Goal: Feedback & Contribution: Submit feedback/report problem

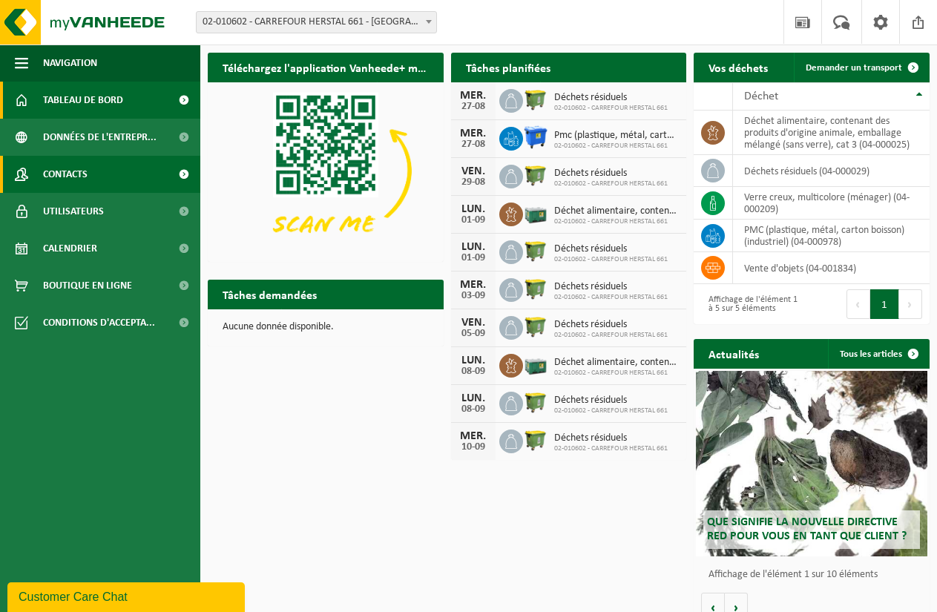
drag, startPoint x: 102, startPoint y: 174, endPoint x: 154, endPoint y: 174, distance: 51.2
click at [102, 174] on link "Contacts" at bounding box center [100, 174] width 200 height 37
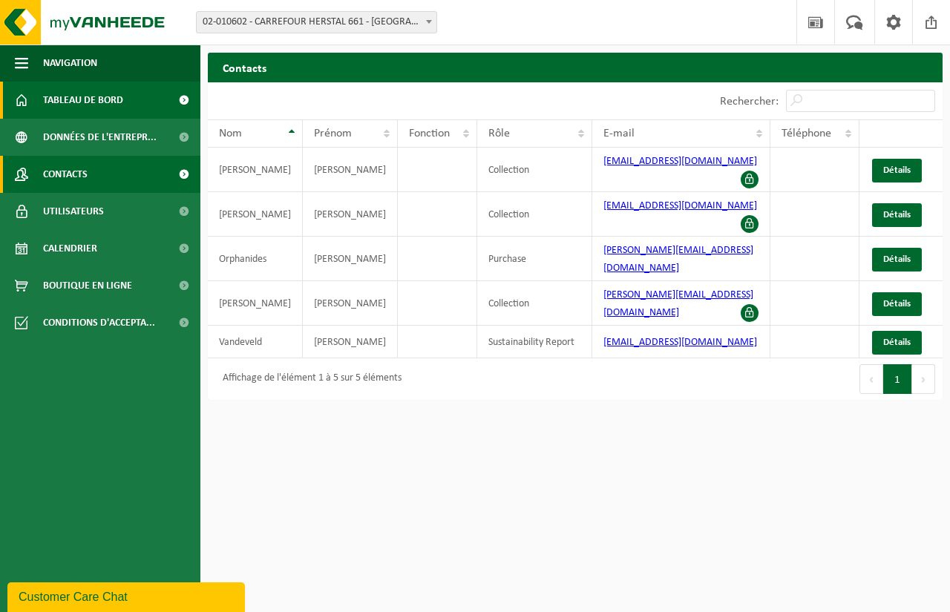
click at [90, 92] on span "Tableau de bord" at bounding box center [83, 100] width 80 height 37
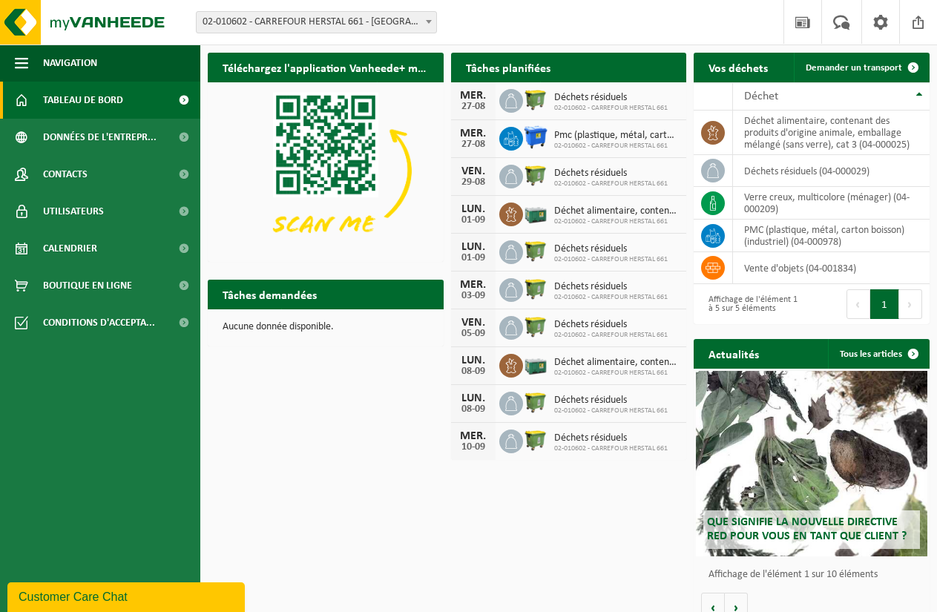
scroll to position [18, 0]
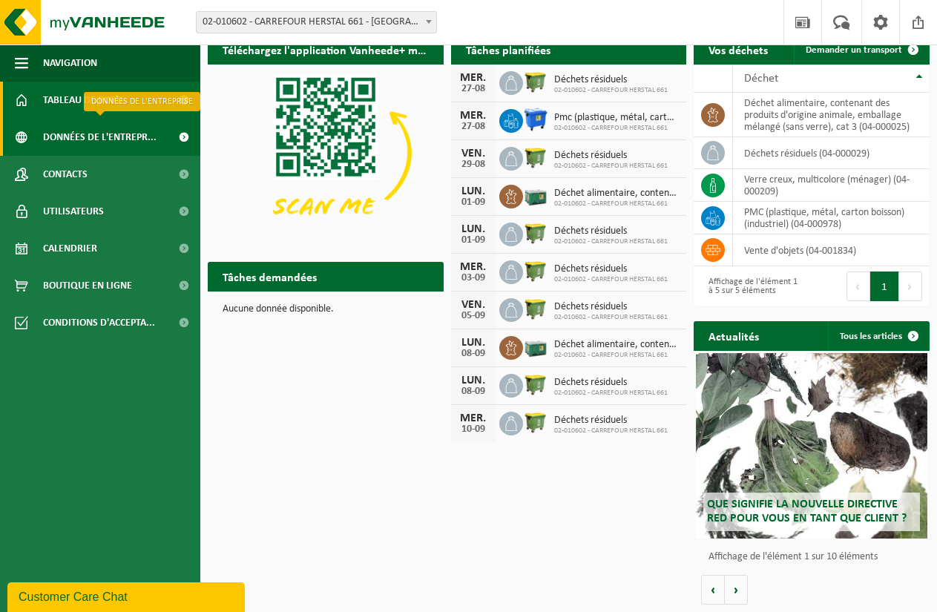
click at [111, 133] on span "Données de l'entrepr..." at bounding box center [100, 137] width 114 height 37
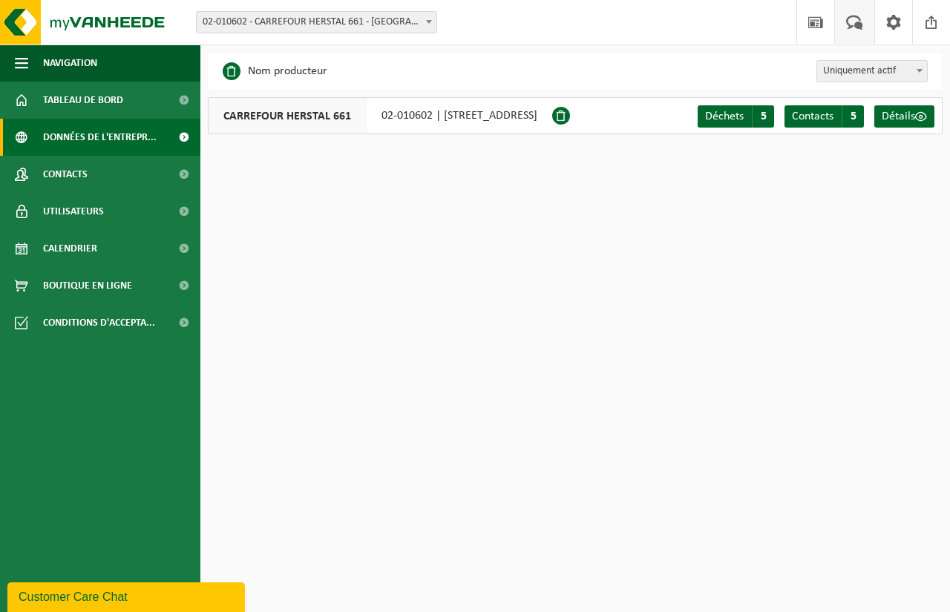
click at [851, 29] on span at bounding box center [854, 22] width 24 height 44
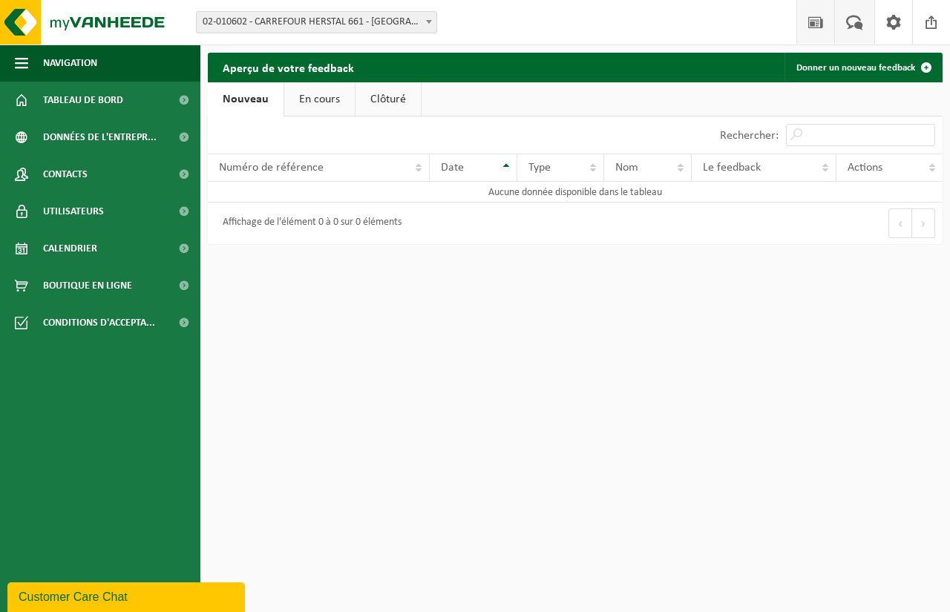
click at [819, 28] on span at bounding box center [816, 22] width 22 height 44
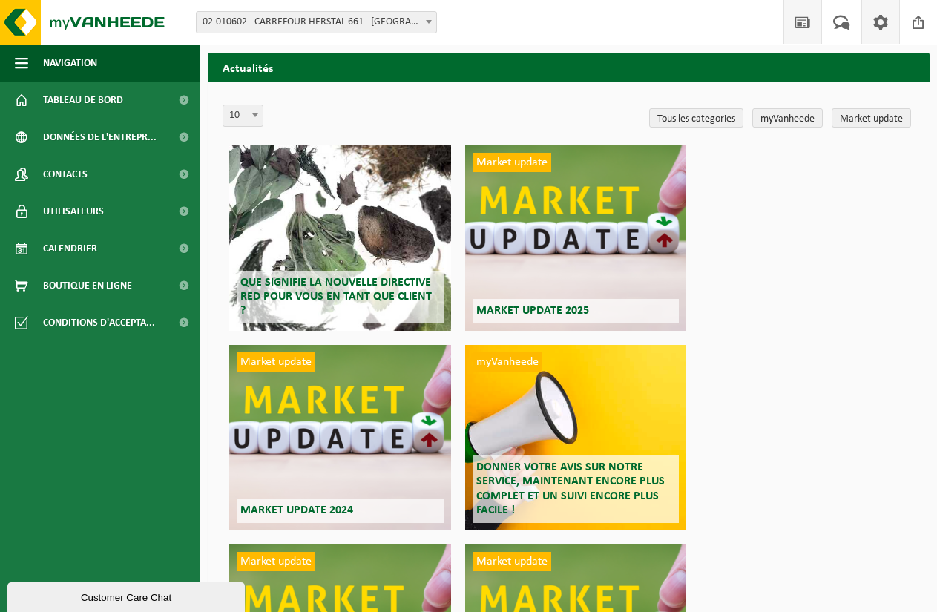
click at [875, 29] on span at bounding box center [881, 22] width 22 height 44
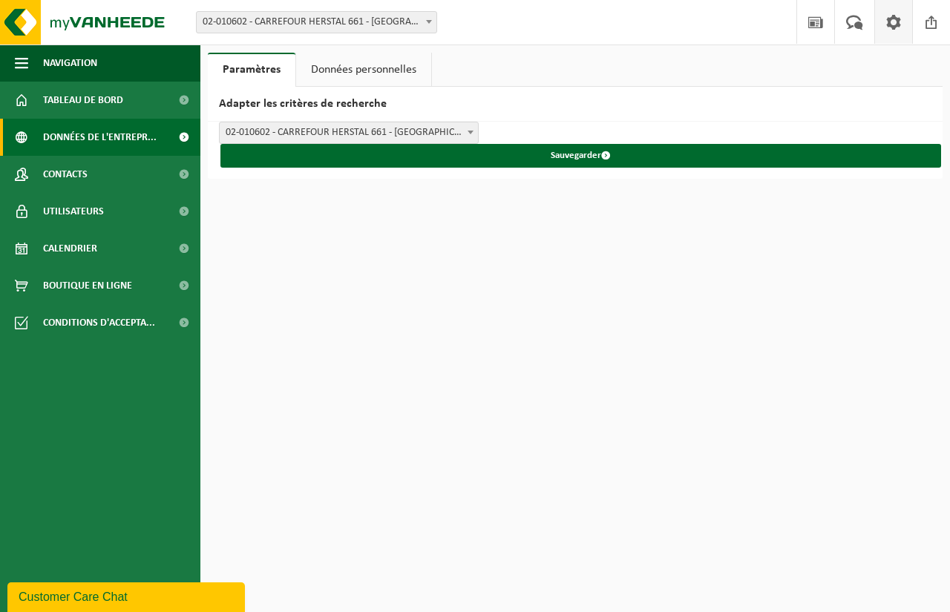
click at [121, 137] on span "Données de l'entrepr..." at bounding box center [100, 137] width 114 height 37
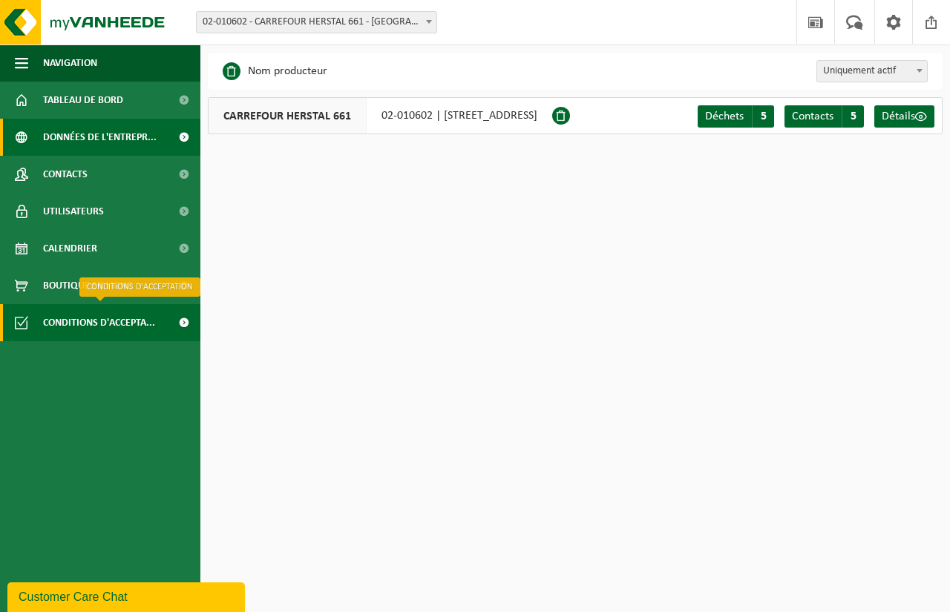
click at [128, 324] on span "Conditions d'accepta..." at bounding box center [99, 322] width 112 height 37
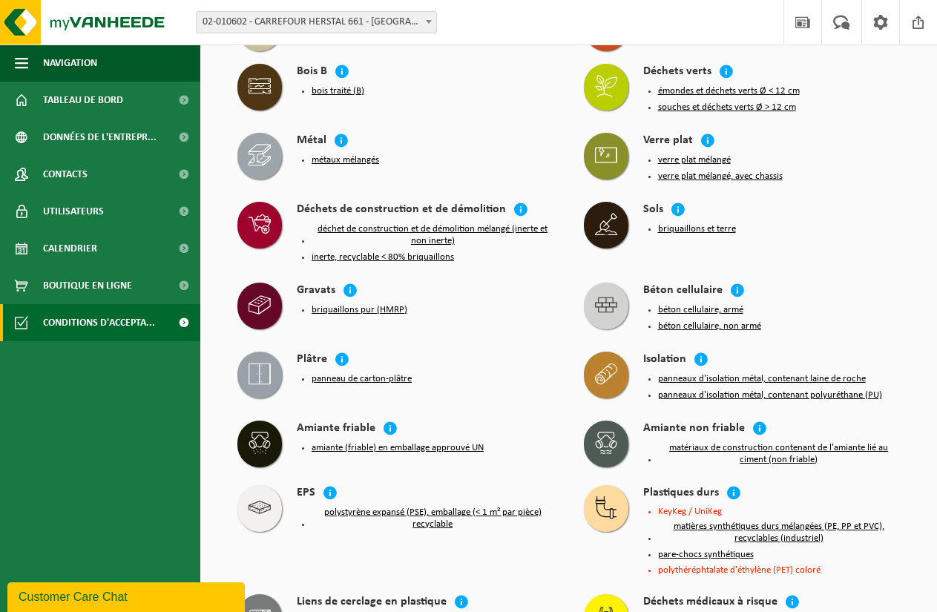
scroll to position [594, 0]
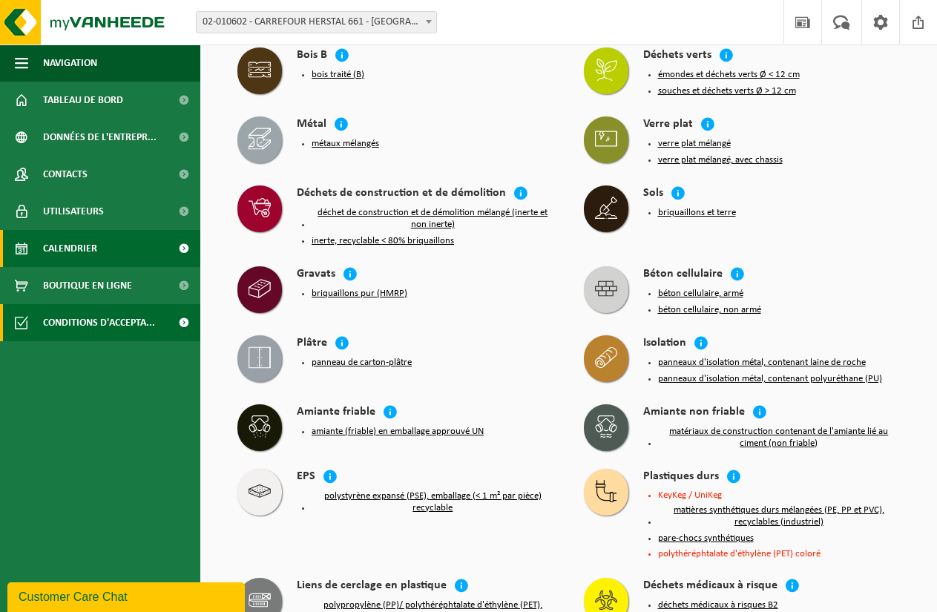
click at [101, 249] on link "Calendrier" at bounding box center [100, 248] width 200 height 37
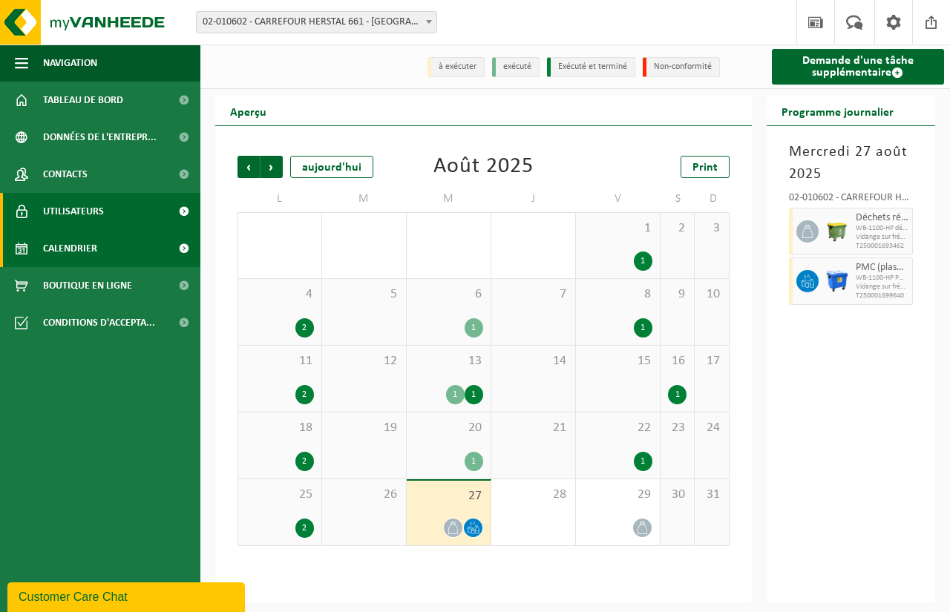
click at [126, 212] on link "Utilisateurs" at bounding box center [100, 211] width 200 height 37
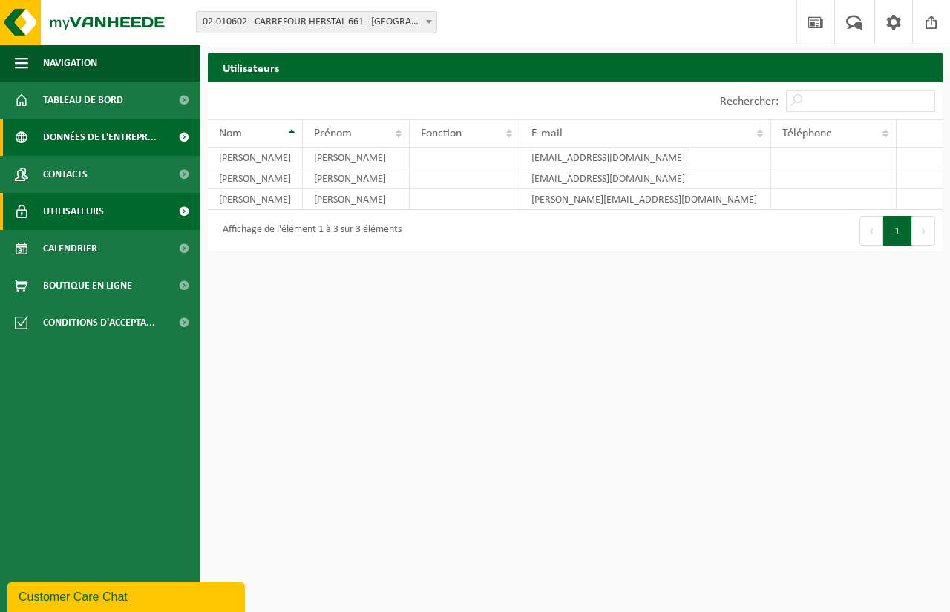
click at [121, 148] on span "Données de l'entrepr..." at bounding box center [100, 137] width 114 height 37
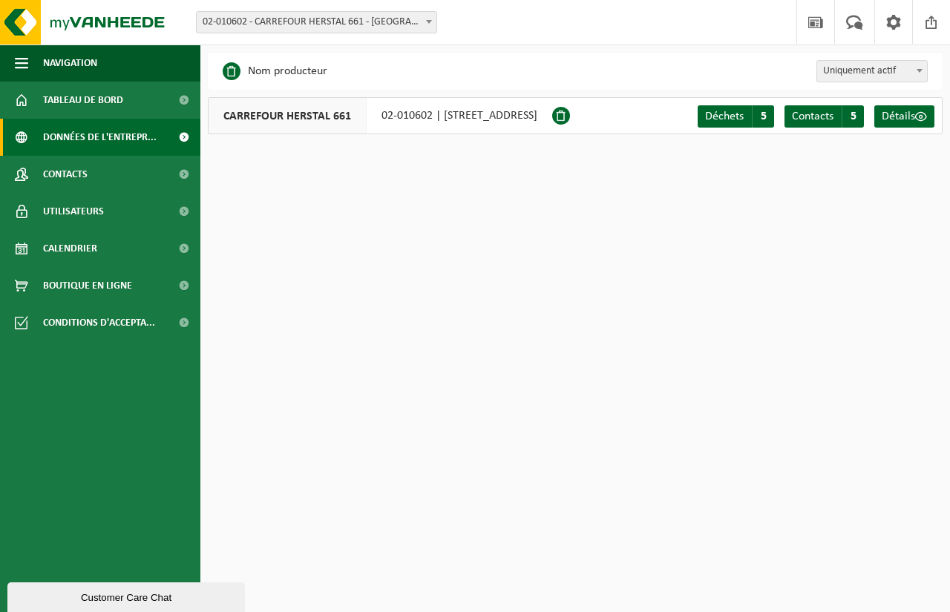
click at [150, 105] on link "Tableau de bord" at bounding box center [100, 100] width 200 height 37
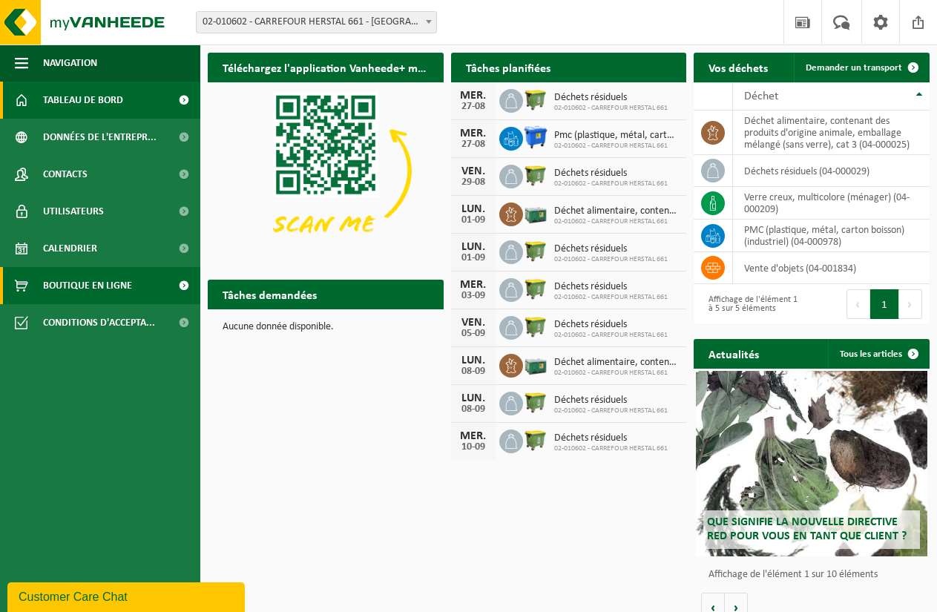
click at [159, 289] on link "Boutique en ligne" at bounding box center [100, 285] width 200 height 37
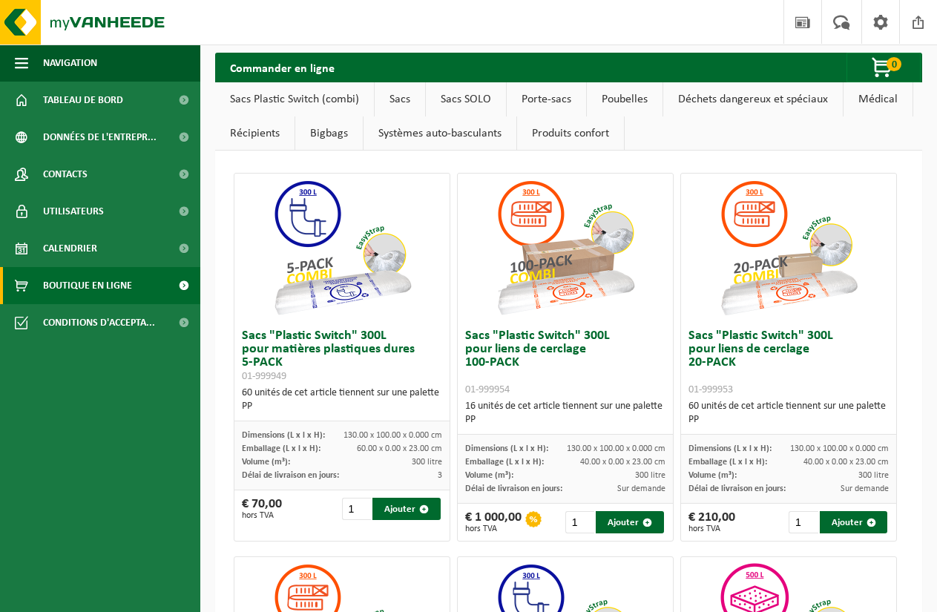
click at [128, 249] on link "Calendrier" at bounding box center [100, 248] width 200 height 37
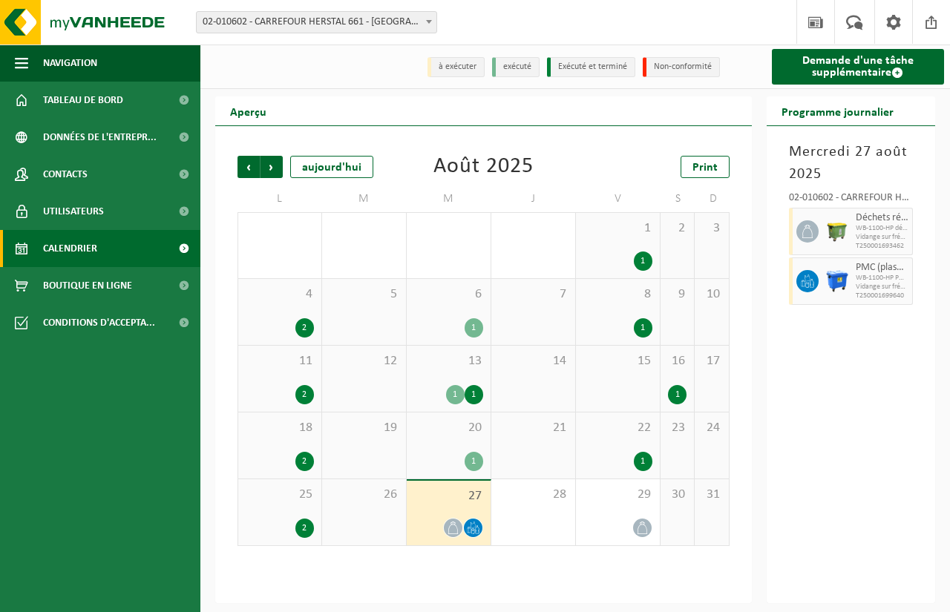
click at [131, 217] on link "Utilisateurs" at bounding box center [100, 211] width 200 height 37
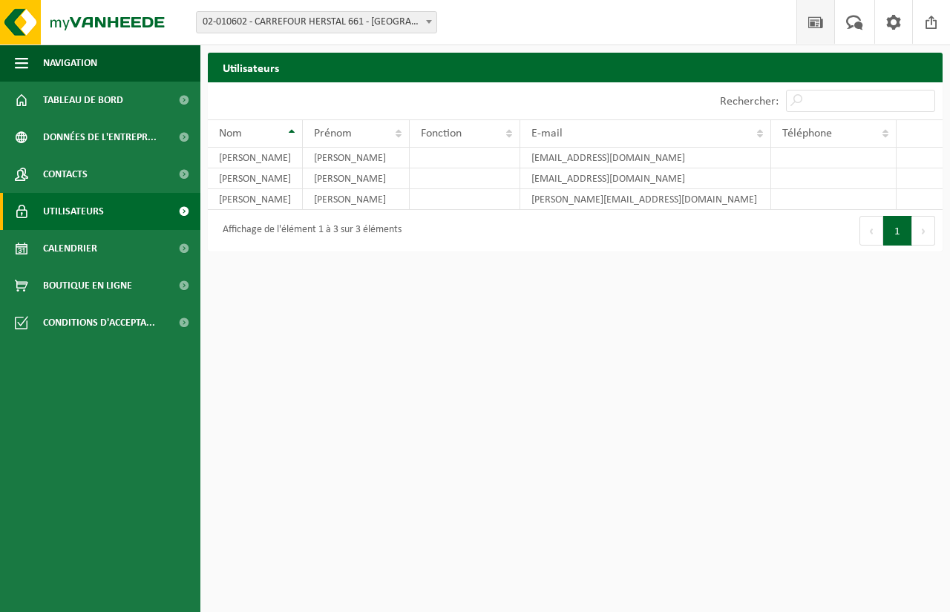
drag, startPoint x: 0, startPoint y: 0, endPoint x: 818, endPoint y: 15, distance: 818.0
click at [818, 15] on span at bounding box center [816, 22] width 22 height 44
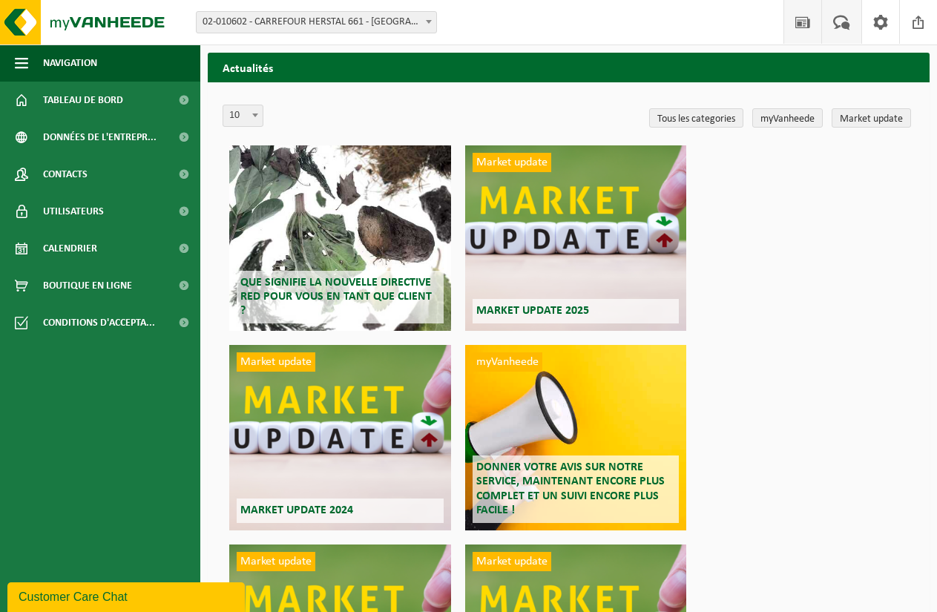
click at [836, 22] on span at bounding box center [842, 22] width 24 height 44
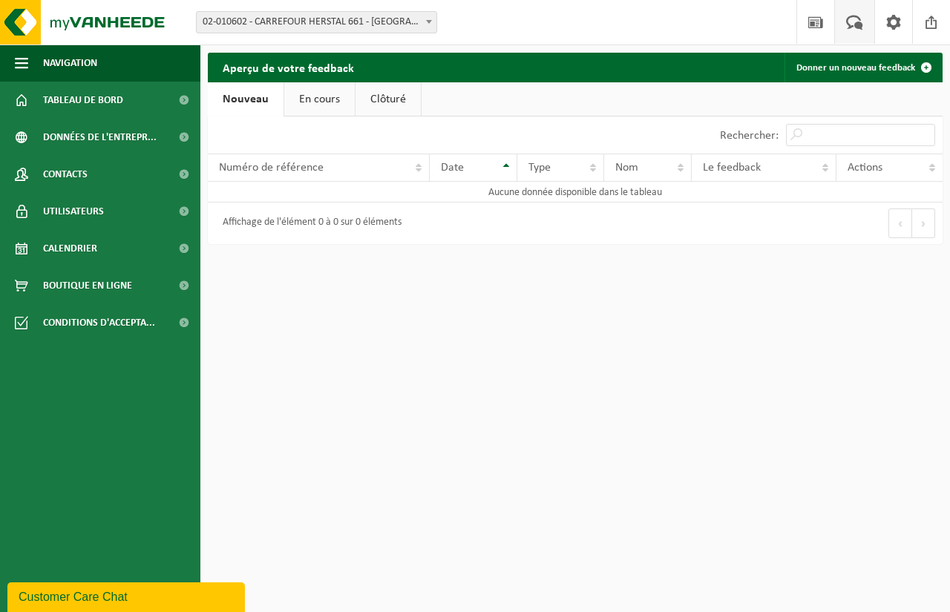
click at [326, 94] on link "En cours" at bounding box center [319, 99] width 71 height 34
click at [253, 99] on link "Nouveau" at bounding box center [244, 99] width 72 height 34
click at [858, 24] on span at bounding box center [854, 22] width 24 height 44
click at [872, 69] on link "Donner un nouveau feedback" at bounding box center [862, 68] width 157 height 30
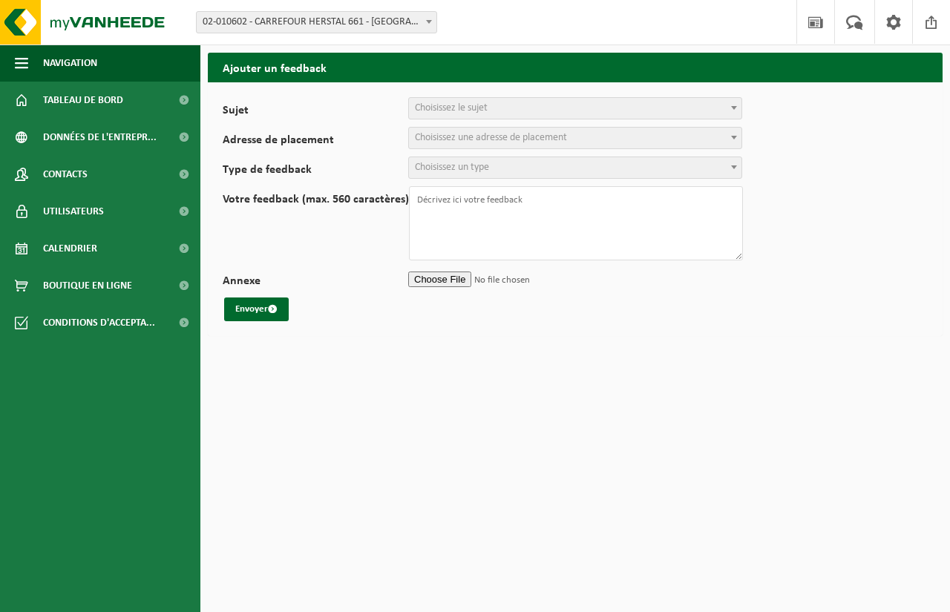
select select
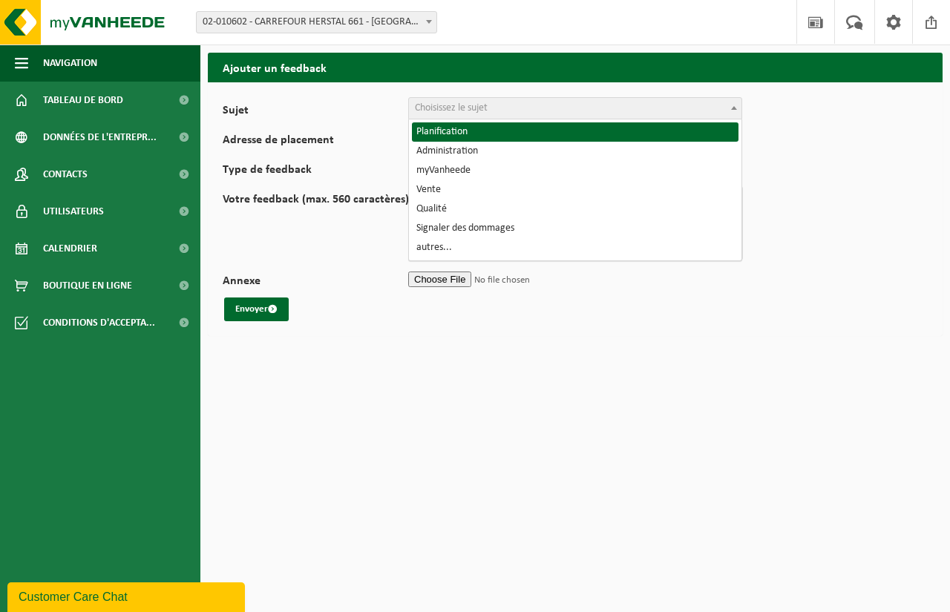
click at [733, 99] on span at bounding box center [734, 107] width 15 height 19
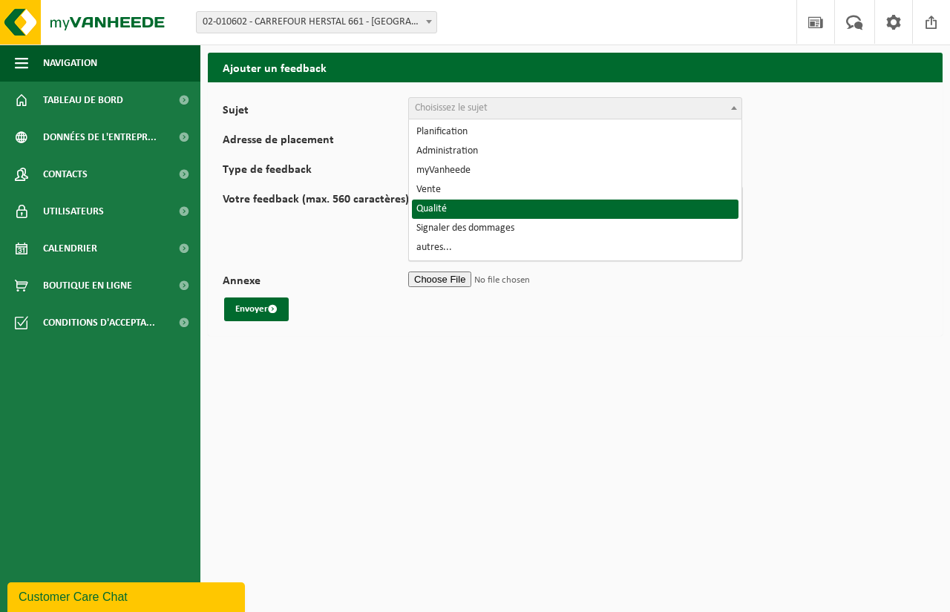
select select "25"
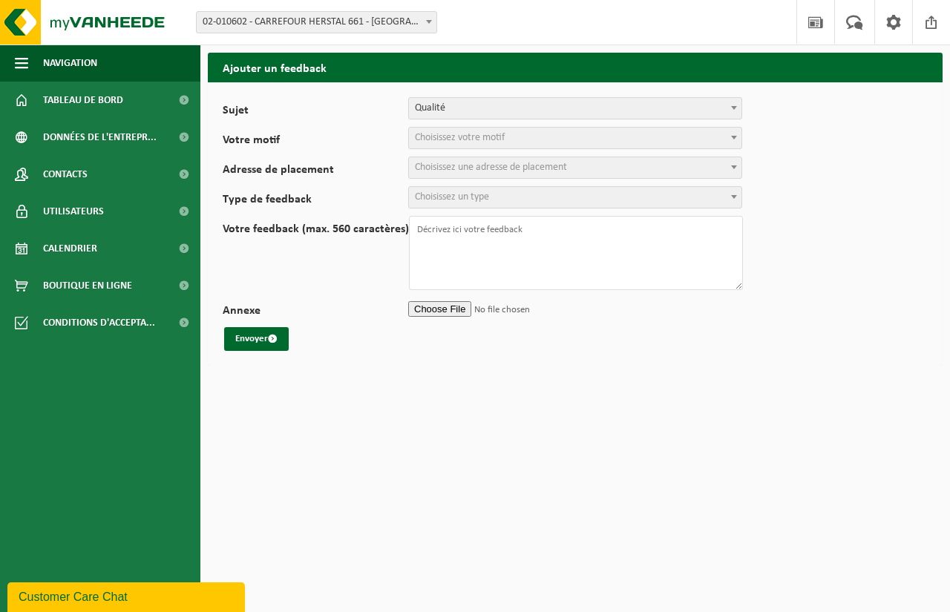
click at [735, 139] on b at bounding box center [734, 138] width 6 height 4
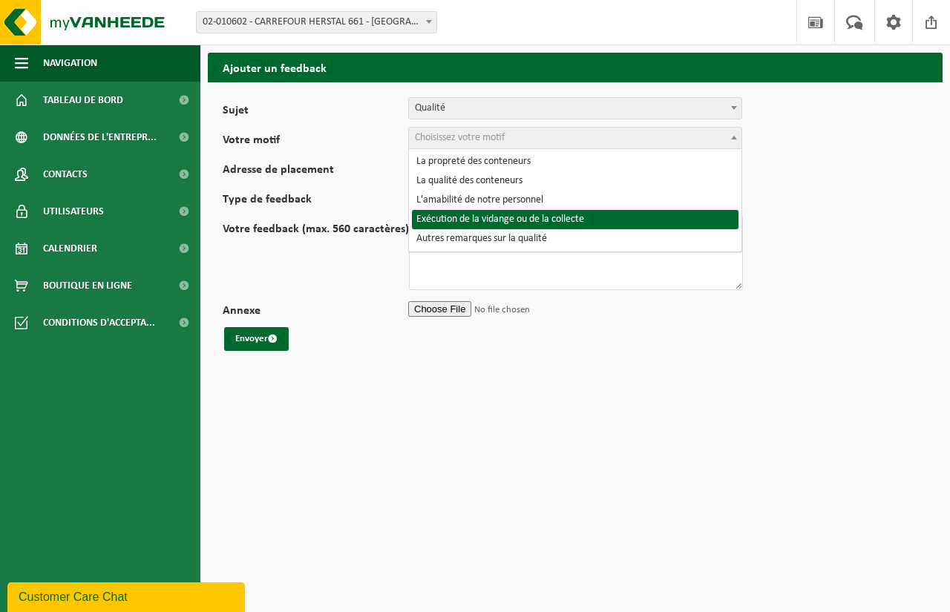
select select "29"
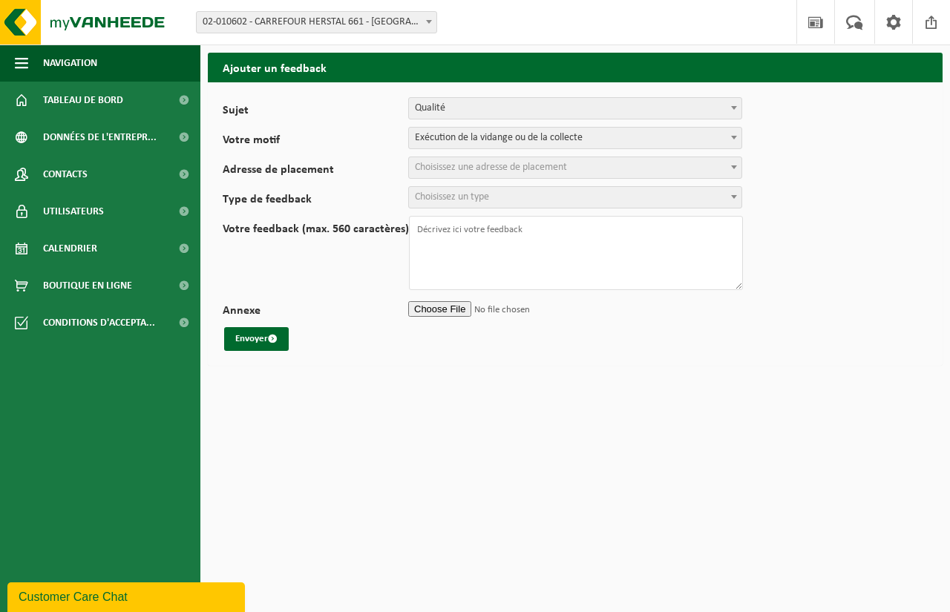
click at [727, 166] on span at bounding box center [734, 166] width 15 height 19
click at [733, 199] on span at bounding box center [734, 196] width 15 height 19
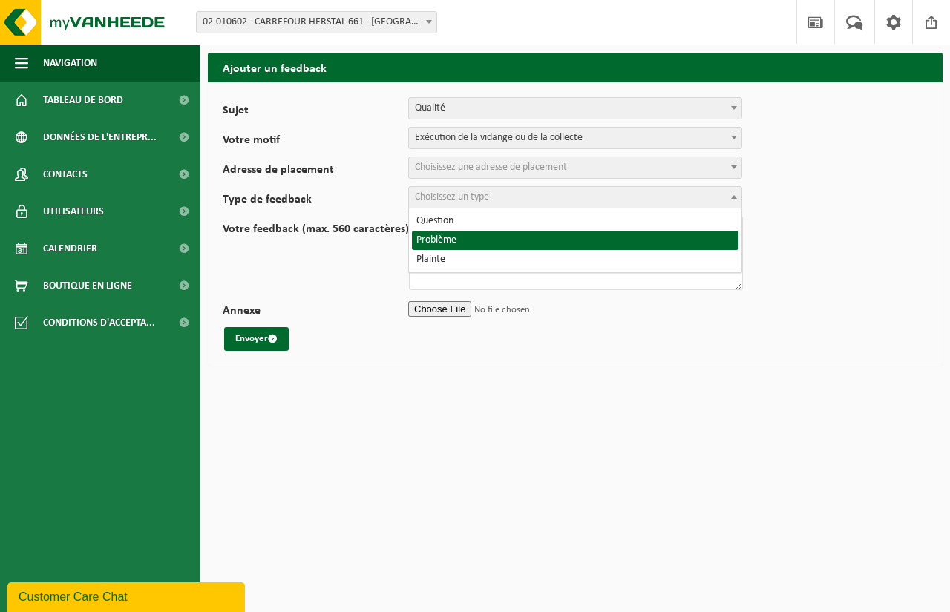
select select "ISS"
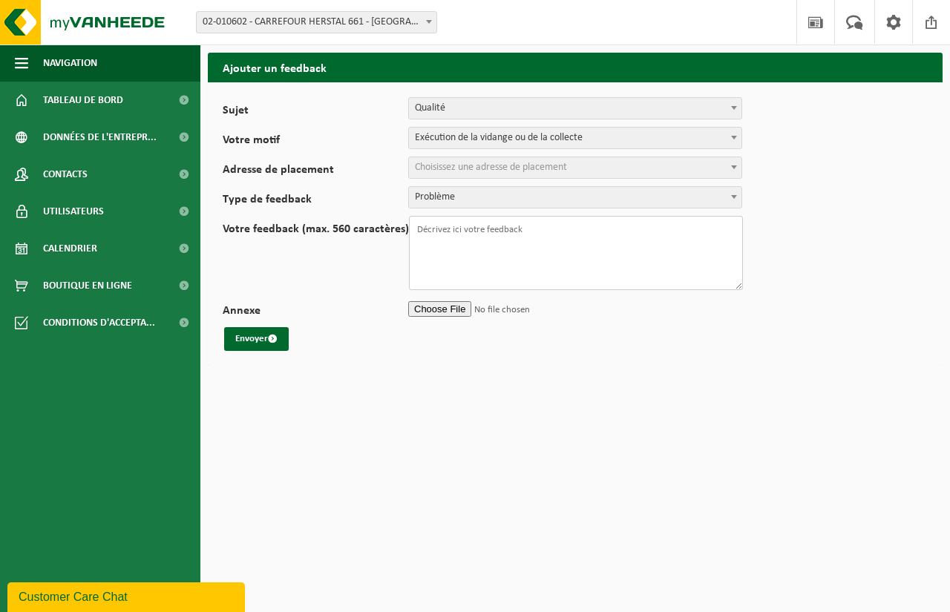
click at [607, 237] on textarea "Votre feedback (max. 560 caractères)" at bounding box center [576, 253] width 334 height 74
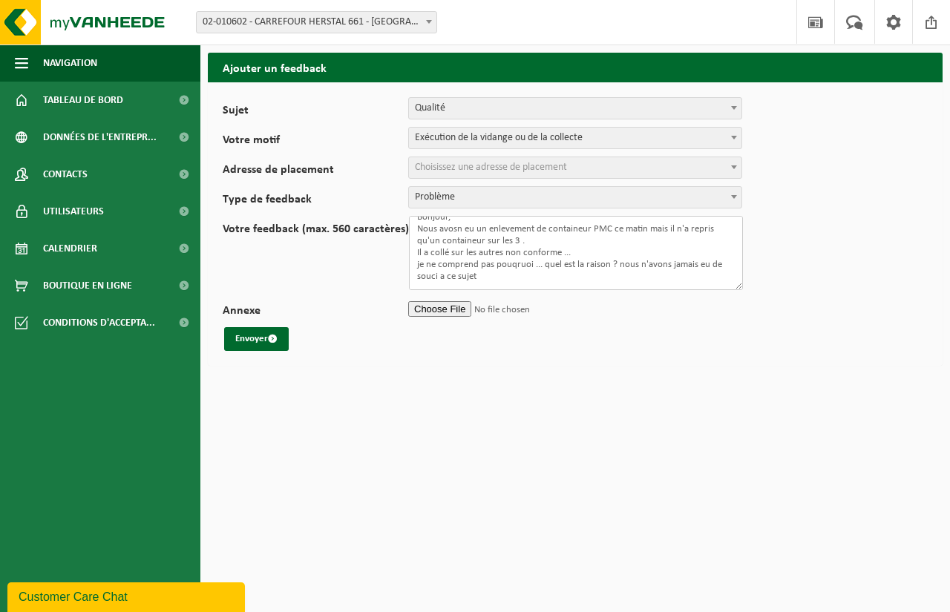
scroll to position [24, 0]
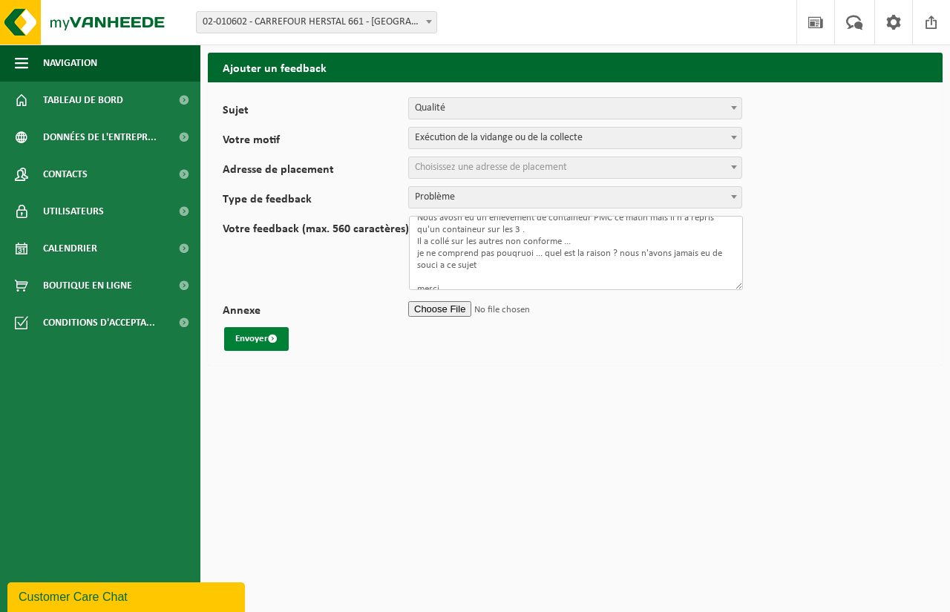
type textarea "Bonjour, Nous avosn eu un enlevement de containeur PMC ce matin mais il n'a rep…"
click at [263, 336] on button "Envoyer" at bounding box center [256, 339] width 65 height 24
click at [803, 228] on form "Sujet Planification Administration myVanheede Vente Qualité Signaler des dommag…" at bounding box center [575, 224] width 705 height 254
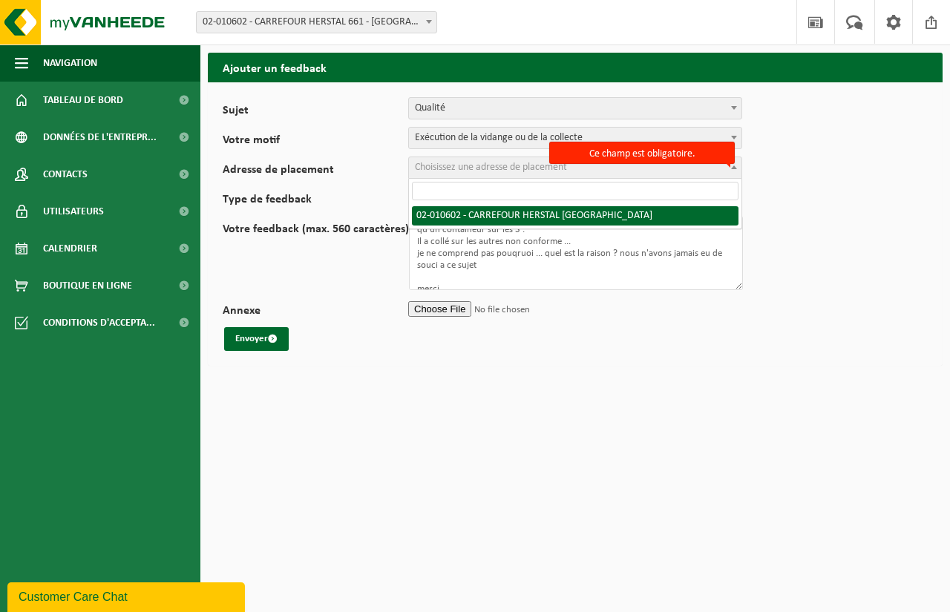
click at [727, 168] on span at bounding box center [734, 166] width 15 height 19
select select "119300"
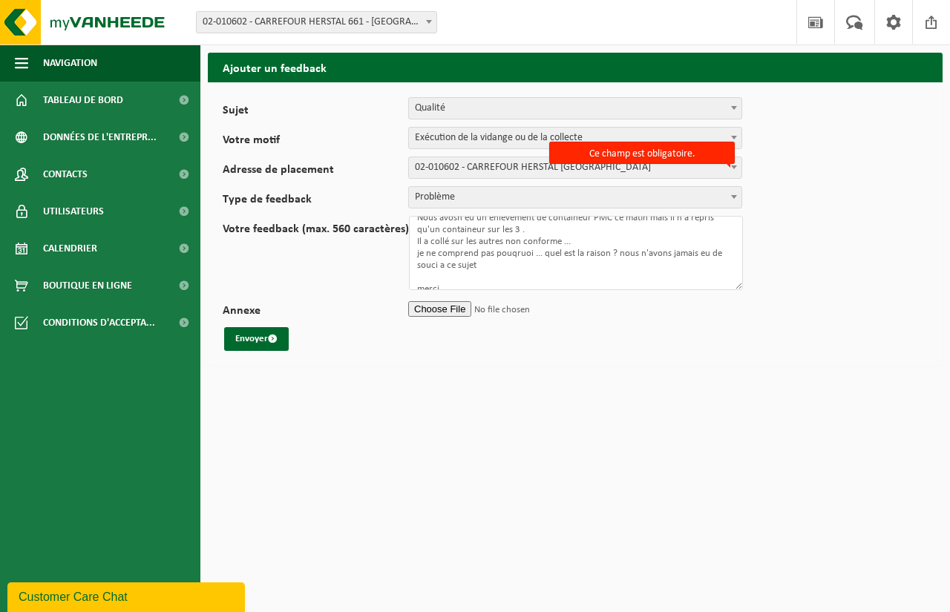
click at [651, 356] on div "Sujet Planification Administration myVanheede Vente Qualité Signaler des dommag…" at bounding box center [575, 224] width 735 height 284
click at [320, 378] on html "Site: 02-010602 - CARREFOUR HERSTAL 661 - HERSTAL 02-010602 - CARREFOUR HERSTAL…" at bounding box center [475, 306] width 950 height 612
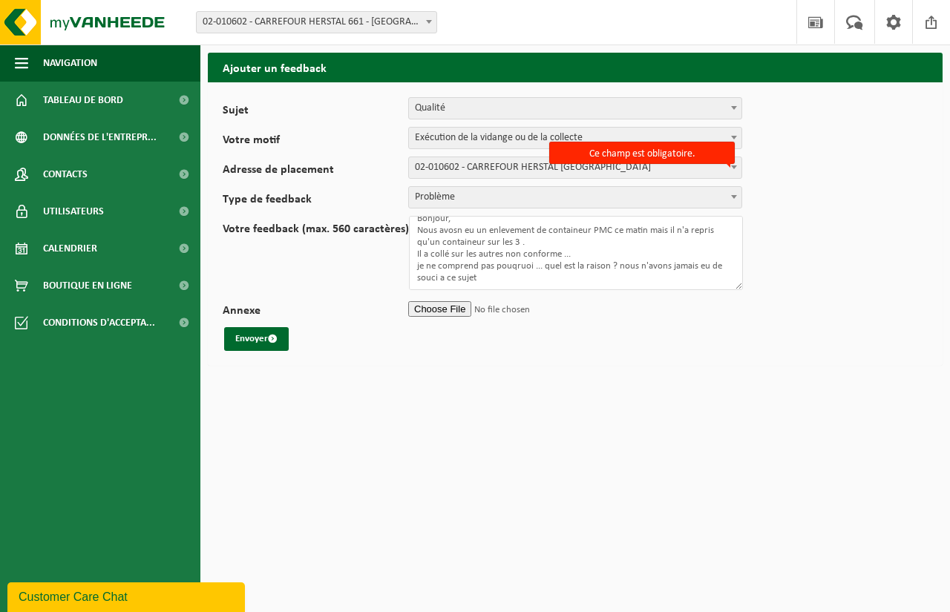
scroll to position [0, 0]
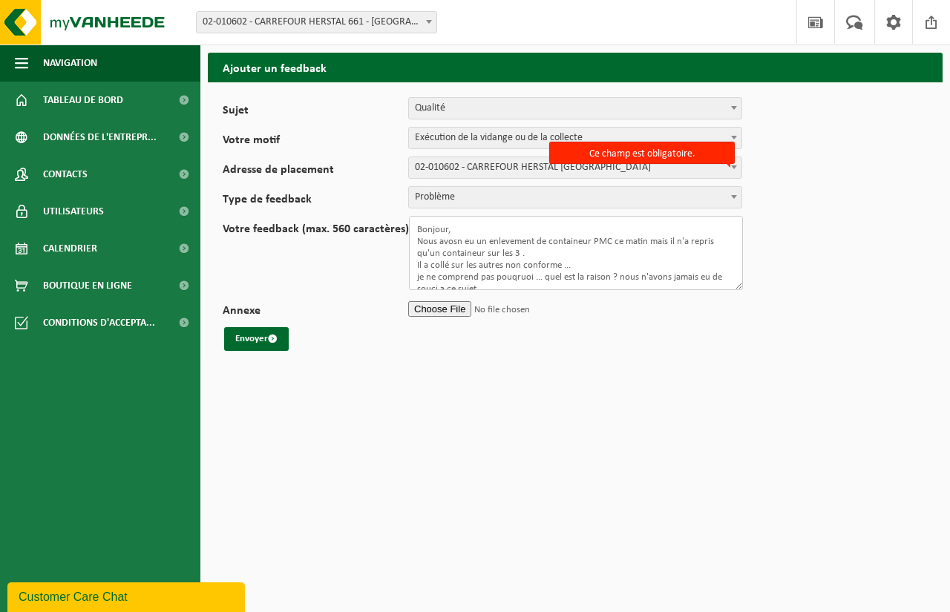
click at [440, 253] on textarea "Bonjour, Nous avosn eu un enlevement de containeur PMC ce matin mais il n'a rep…" at bounding box center [576, 253] width 334 height 74
click at [500, 259] on textarea "Bonjour, Nous avosn eu un enlevement de containeur PMC ce matin mais il n'a rep…" at bounding box center [576, 253] width 334 height 74
click at [499, 256] on textarea "Bonjour, Nous avosn eu un enlevement de containeur PMC ce matin mais il n'a rep…" at bounding box center [576, 253] width 334 height 74
click at [538, 250] on textarea "Bonjour, Nous avosn eu un enlevement de containeur PMC ce matin mais il n'a rep…" at bounding box center [576, 253] width 334 height 74
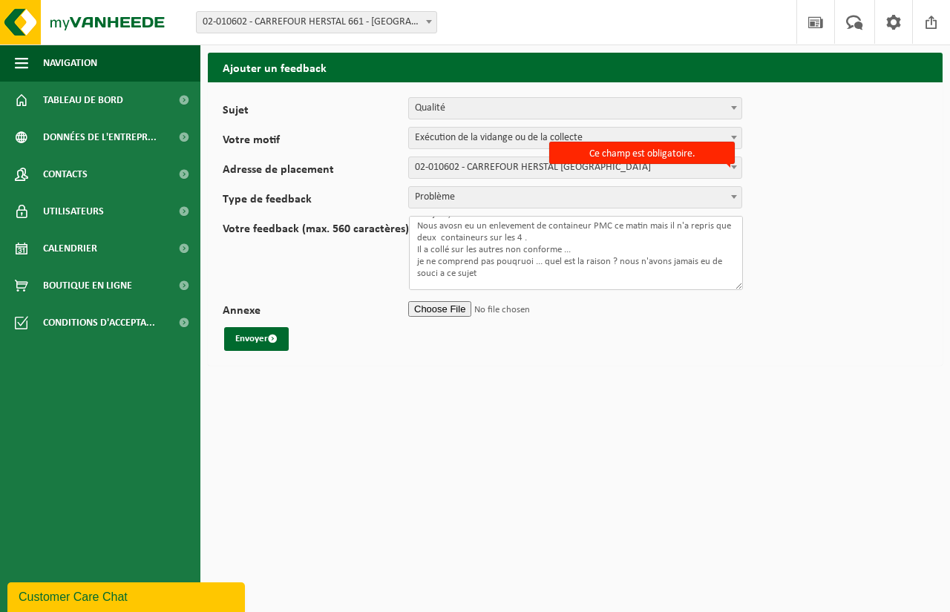
scroll to position [31, 0]
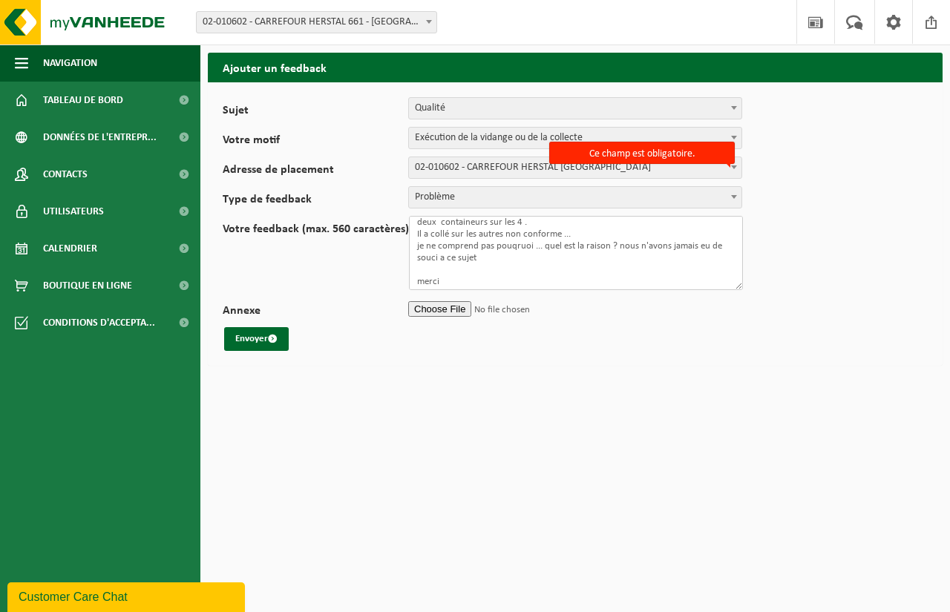
click at [494, 252] on textarea "Bonjour, Nous avosn eu un enlevement de containeur PMC ce matin mais il n'a rep…" at bounding box center [576, 253] width 334 height 74
type textarea "Bonjour, Nous avosn eu un enlevement de containeur PMC ce matin mais il n'a rep…"
click at [816, 278] on form "Sujet Planification Administration myVanheede Vente Qualité Signaler des dommag…" at bounding box center [575, 224] width 705 height 254
click at [270, 342] on span "submit" at bounding box center [273, 339] width 10 height 10
